Goal: Use online tool/utility: Utilize a website feature to perform a specific function

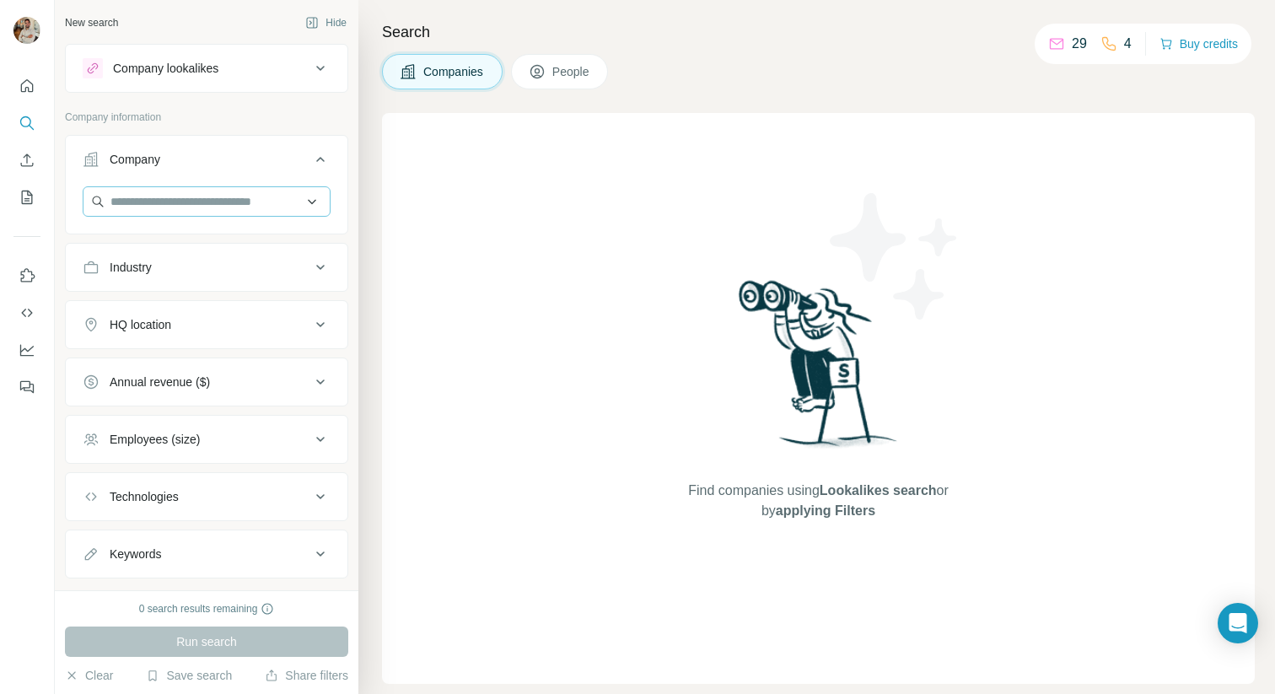
scroll to position [35, 0]
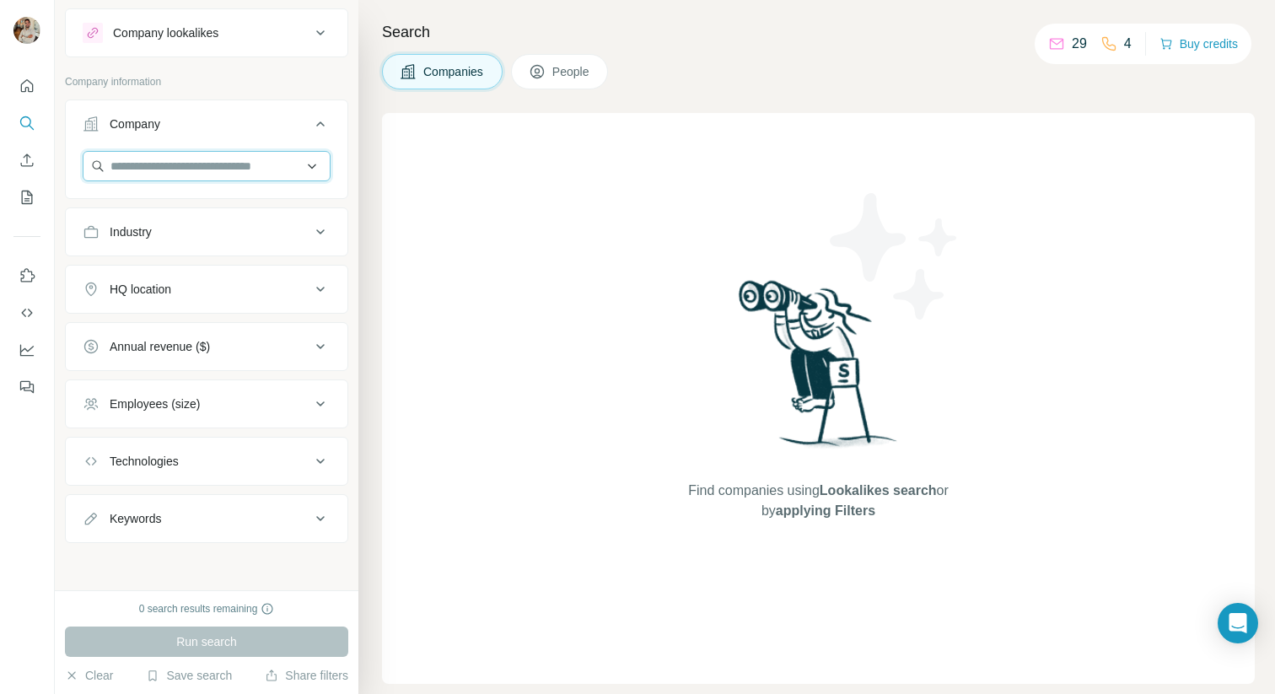
click at [150, 158] on input "text" at bounding box center [207, 166] width 248 height 30
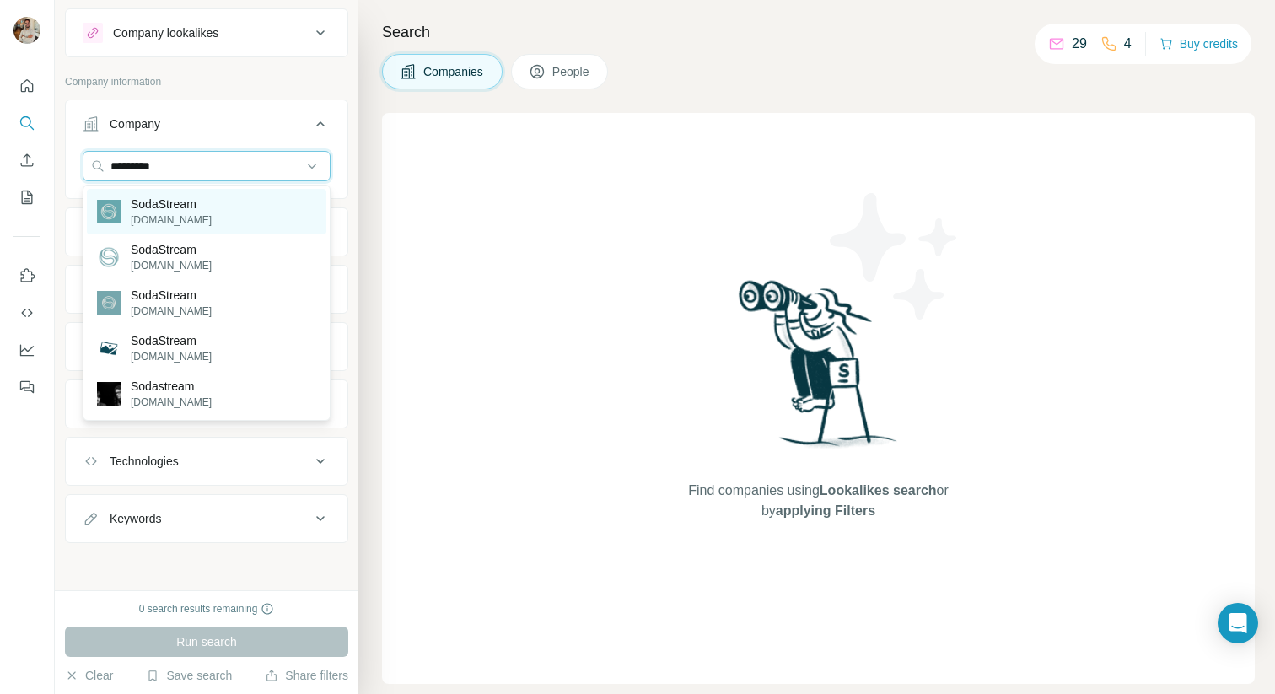
type input "*********"
click at [134, 218] on p "[DOMAIN_NAME]" at bounding box center [171, 219] width 81 height 15
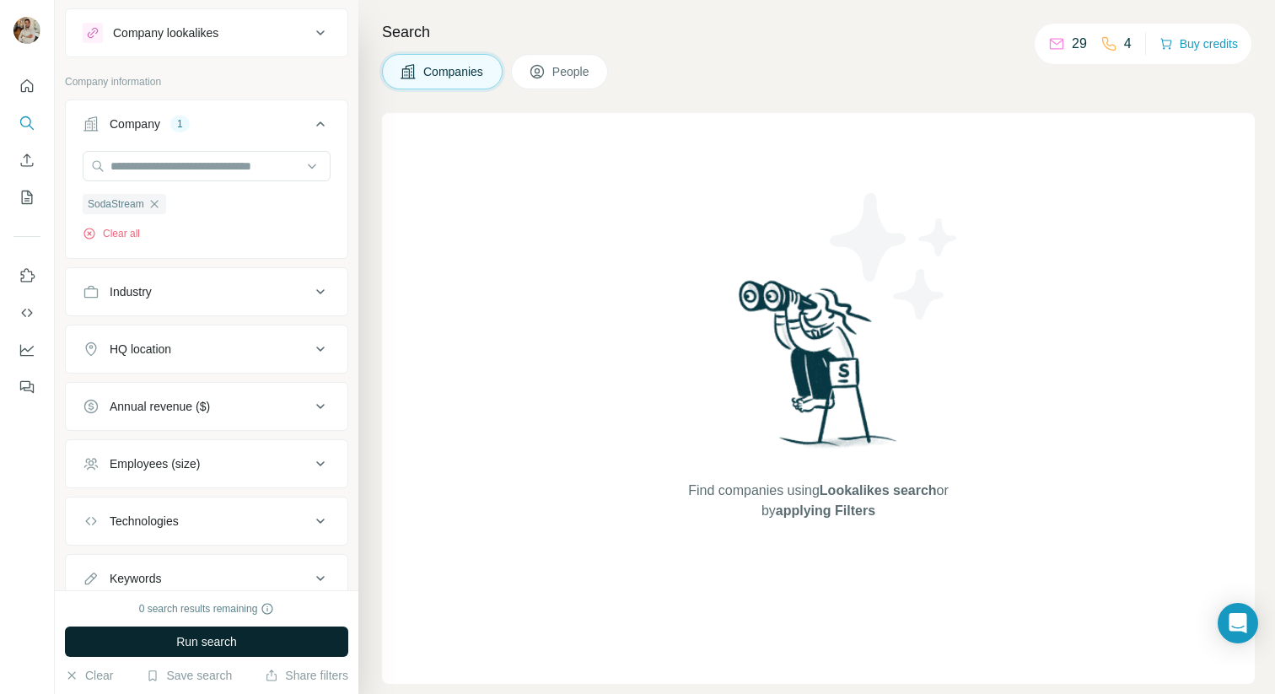
click at [227, 647] on span "Run search" at bounding box center [206, 641] width 61 height 17
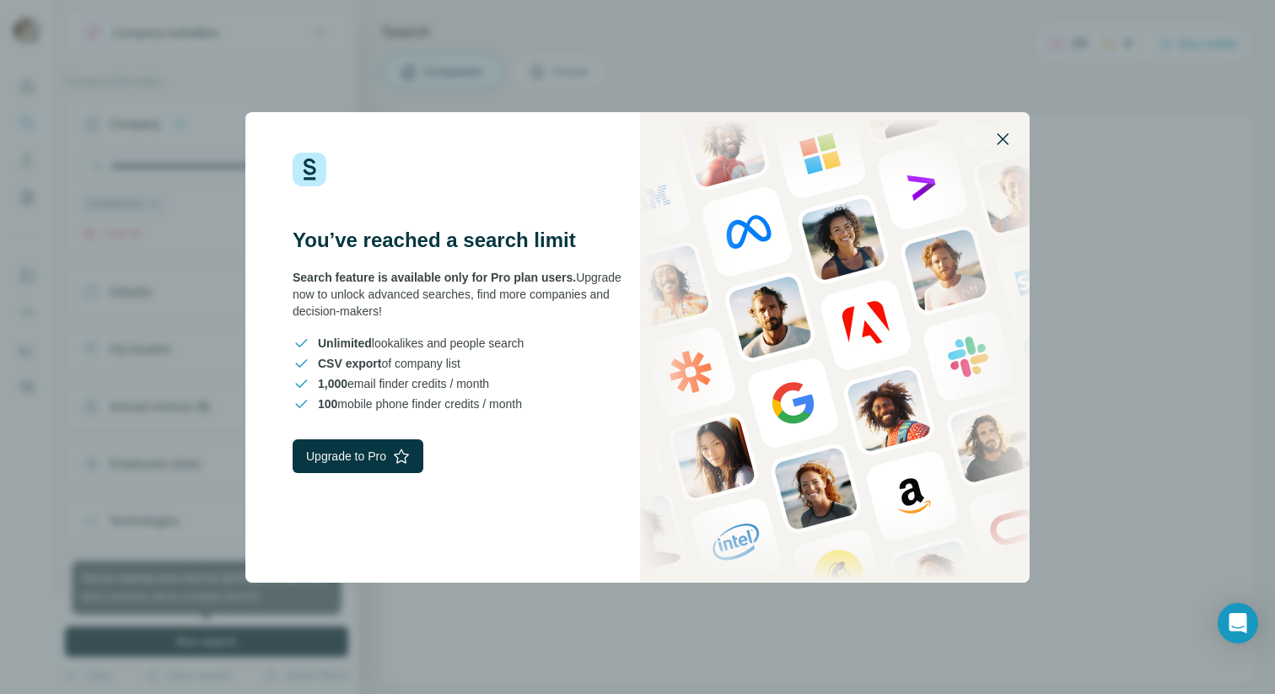
click at [1008, 136] on icon "button" at bounding box center [1002, 139] width 20 height 20
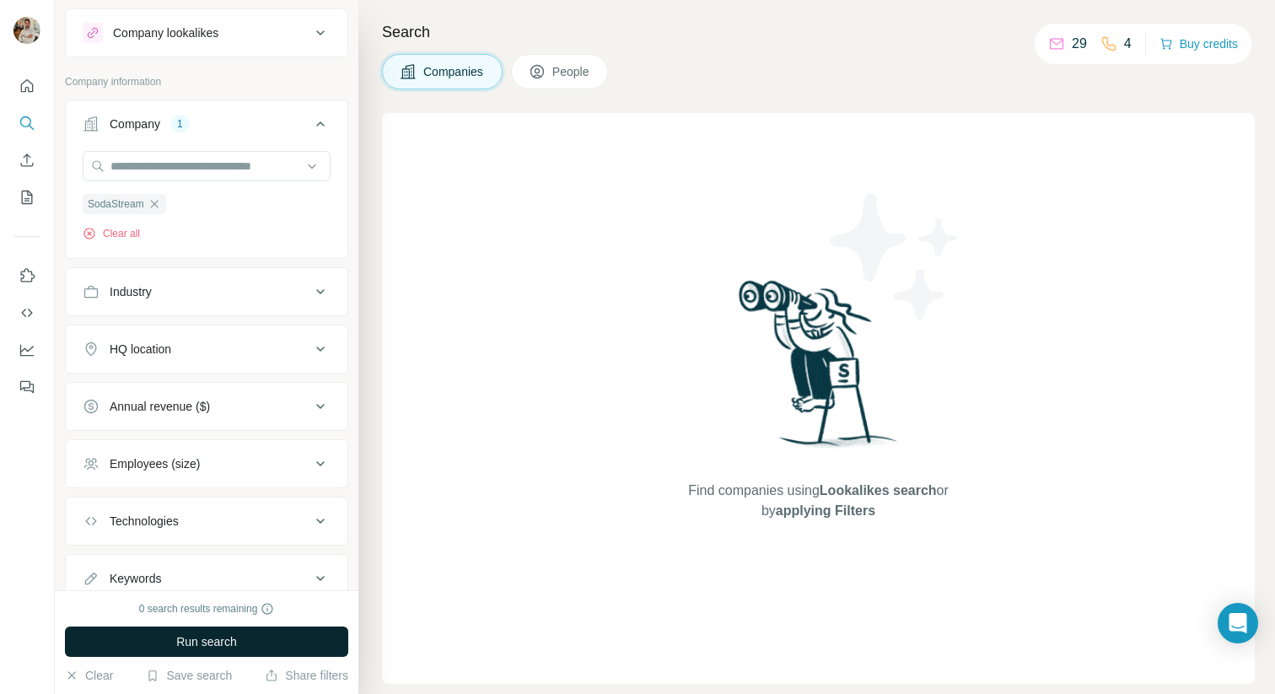
click at [298, 37] on div "Company lookalikes" at bounding box center [197, 33] width 228 height 20
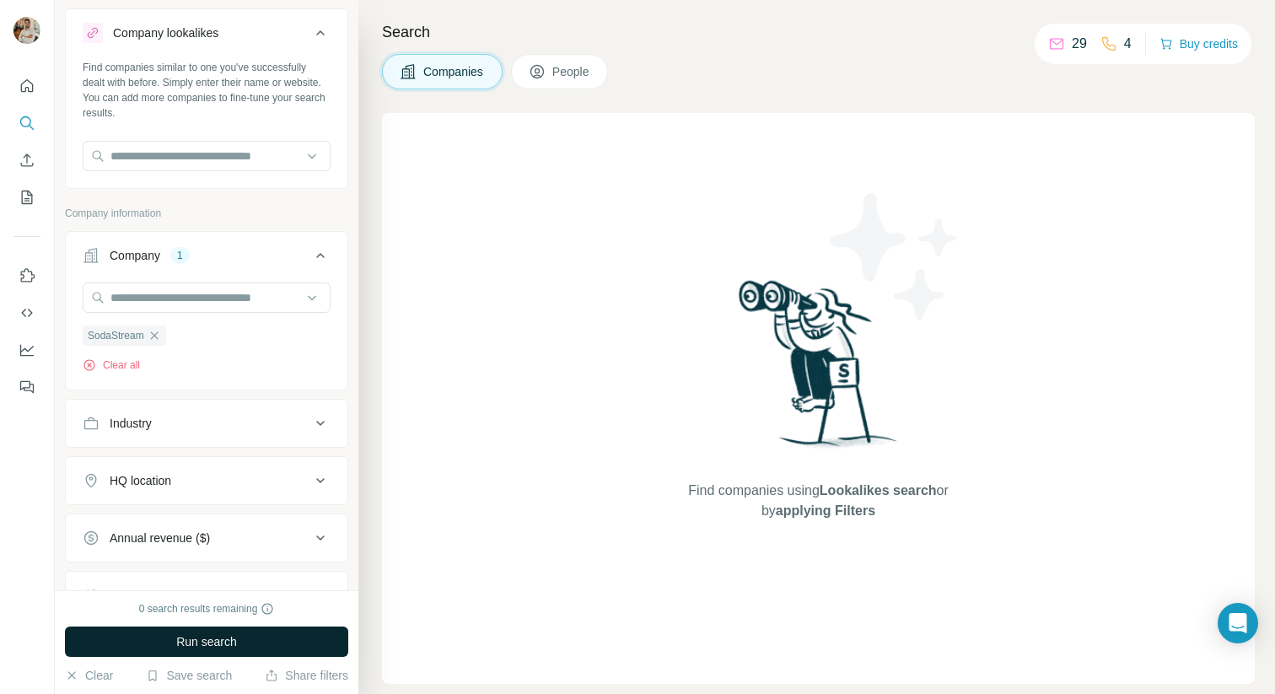
click at [298, 37] on div "Company lookalikes" at bounding box center [197, 33] width 228 height 20
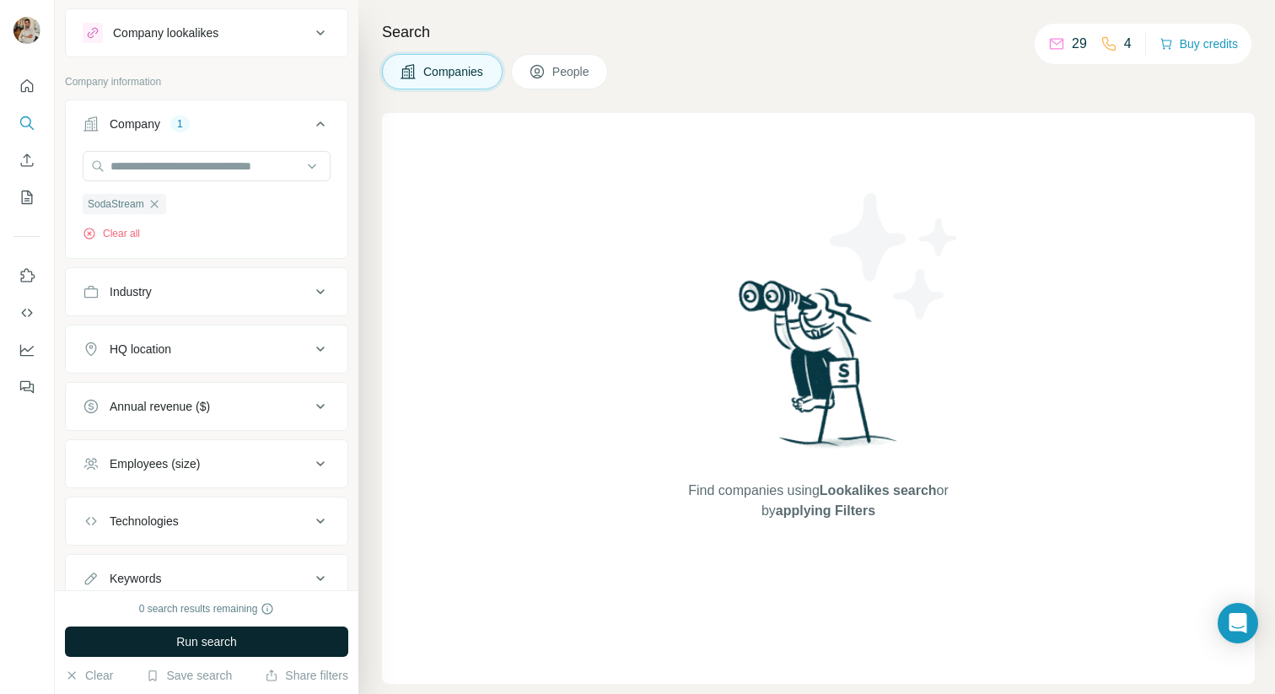
click at [272, 40] on div "Company lookalikes" at bounding box center [197, 33] width 228 height 20
